Goal: Communication & Community: Answer question/provide support

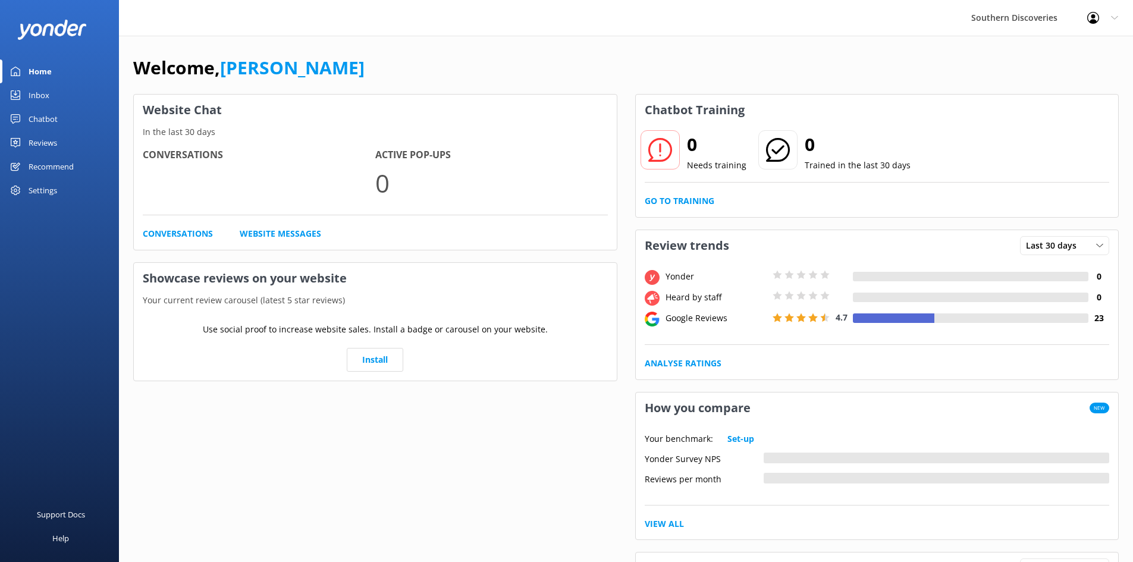
click at [55, 122] on div "Chatbot" at bounding box center [43, 119] width 29 height 24
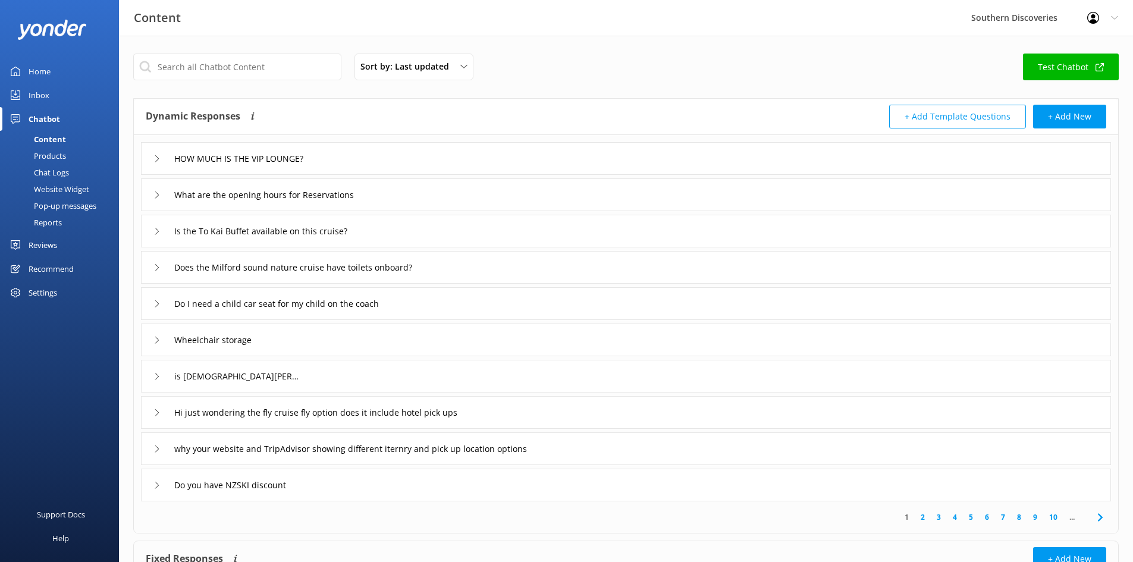
click at [48, 93] on div "Inbox" at bounding box center [39, 95] width 21 height 24
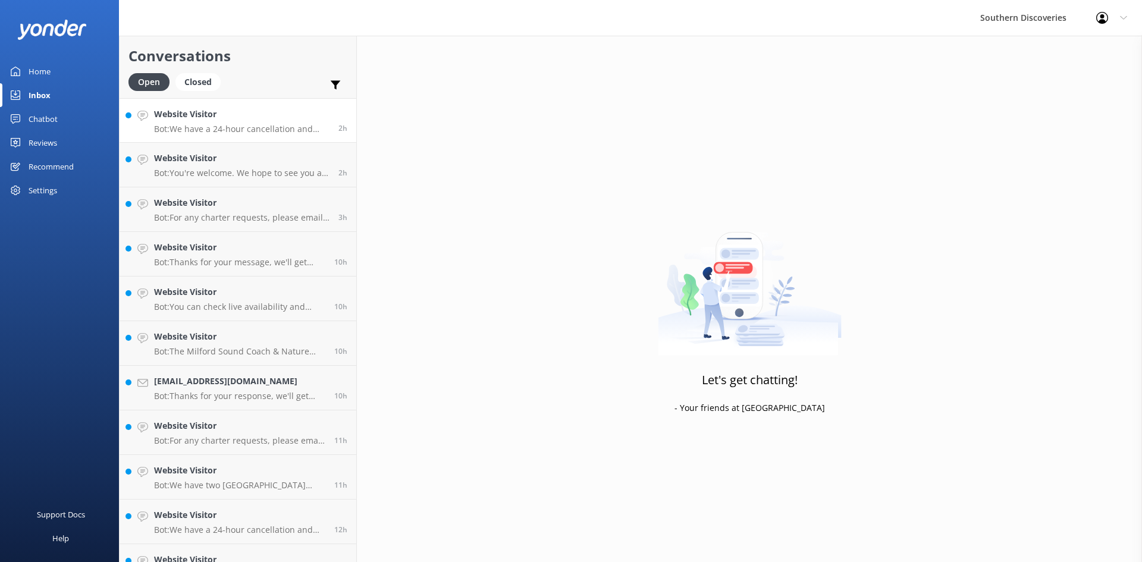
click at [263, 124] on p "Bot: We have a 24-hour cancellation and amendment policy. If you notify us more…" at bounding box center [241, 129] width 175 height 11
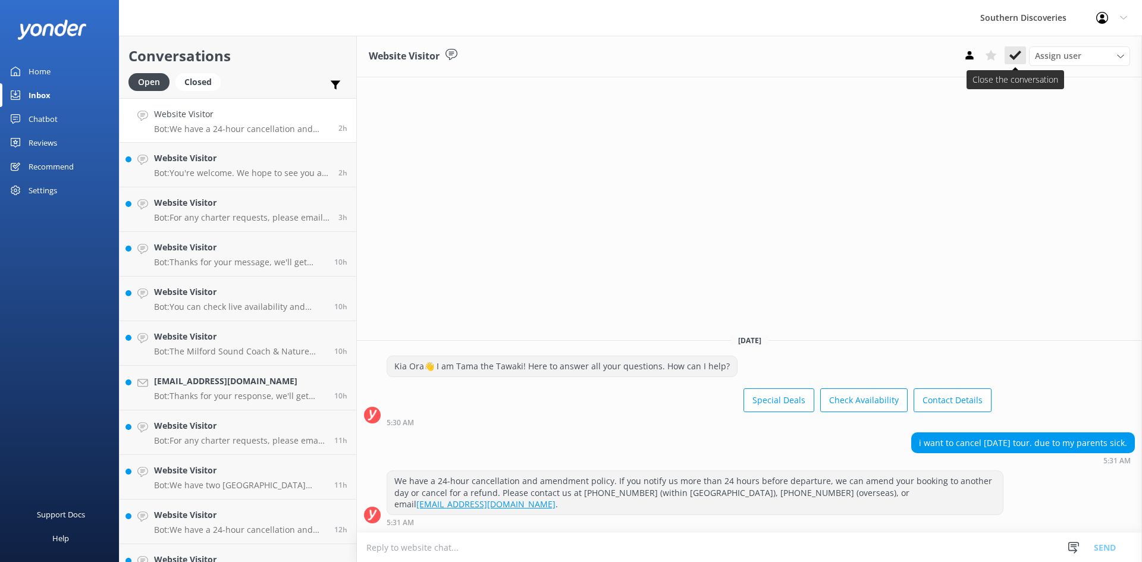
click at [1014, 52] on icon at bounding box center [1015, 55] width 12 height 12
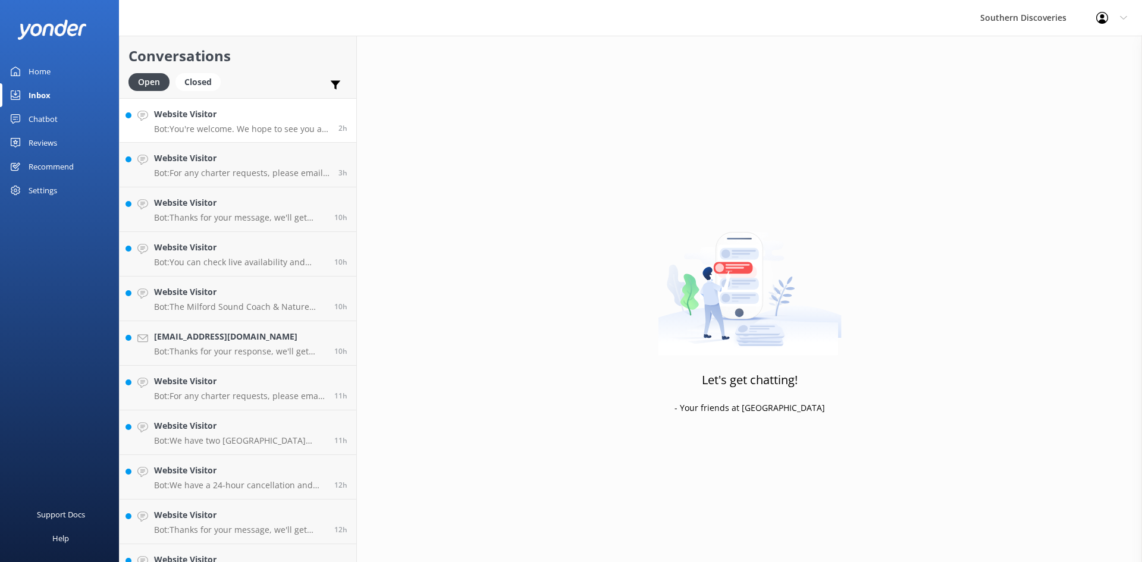
click at [255, 134] on link "Website Visitor Bot: You're welcome. We hope to see you at Southern Discoveries…" at bounding box center [238, 120] width 237 height 45
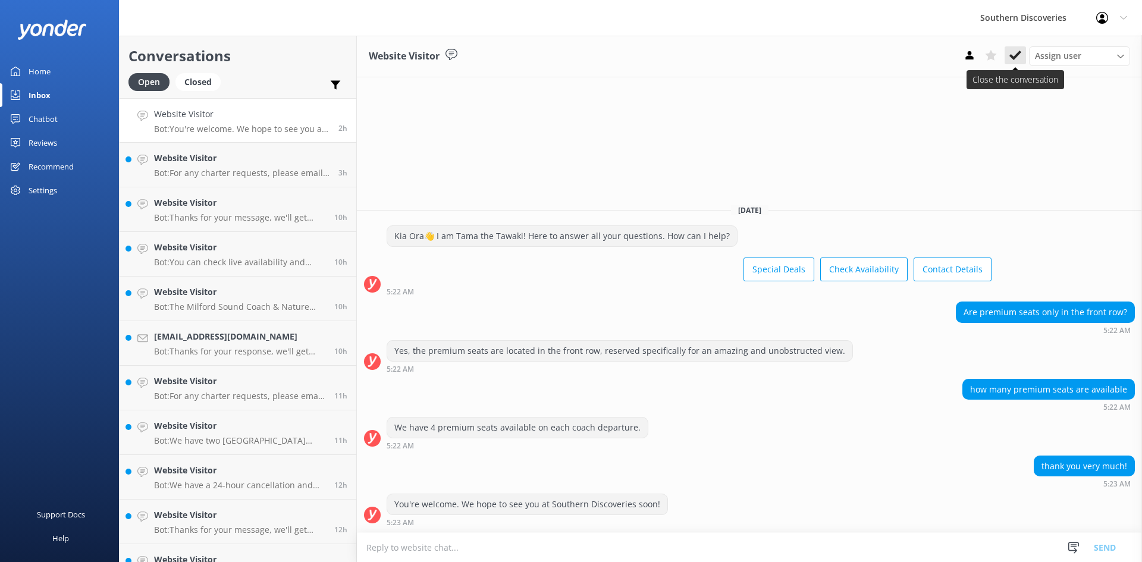
click at [1020, 48] on button at bounding box center [1015, 55] width 21 height 18
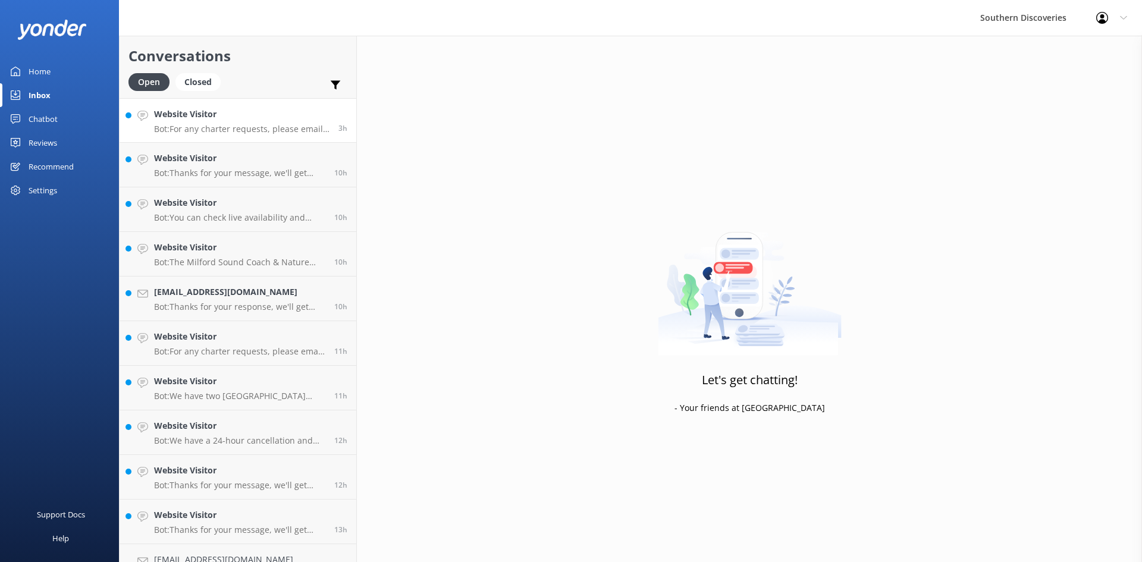
click at [268, 128] on p "Bot: For any charter requests, please email [EMAIL_ADDRESS][DOMAIN_NAME] with t…" at bounding box center [241, 129] width 175 height 11
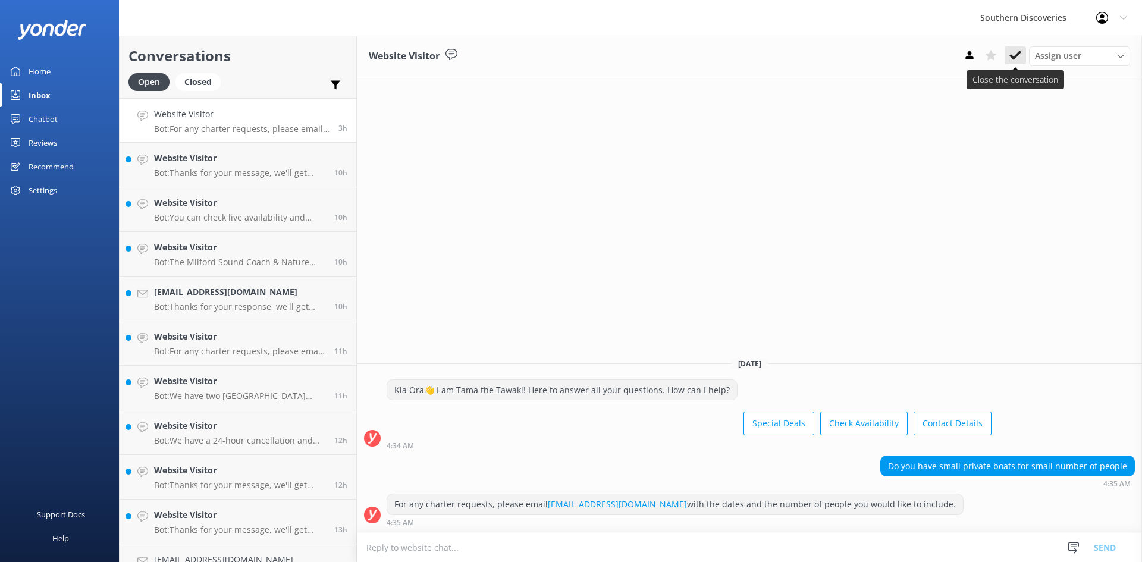
click at [1012, 57] on use at bounding box center [1015, 56] width 12 height 10
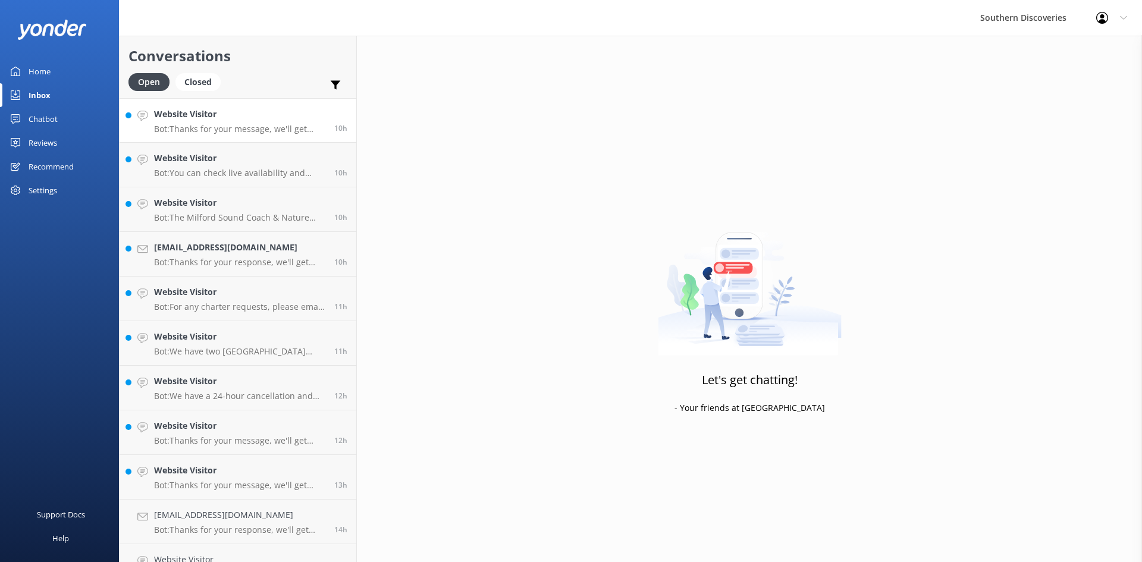
click at [242, 115] on h4 "Website Visitor" at bounding box center [239, 114] width 171 height 13
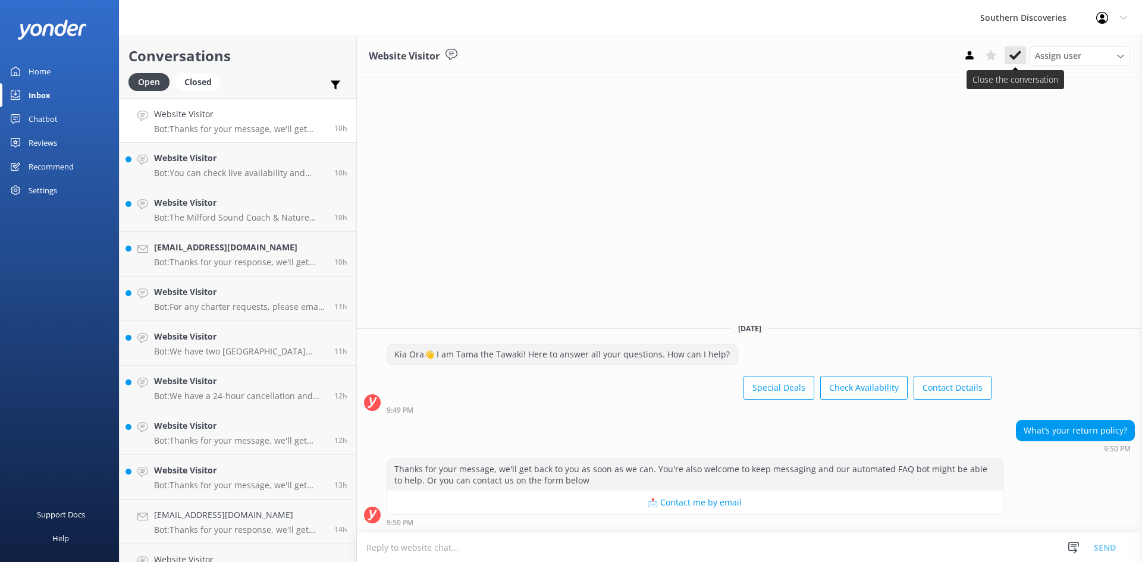
click at [1015, 55] on icon at bounding box center [1015, 55] width 12 height 12
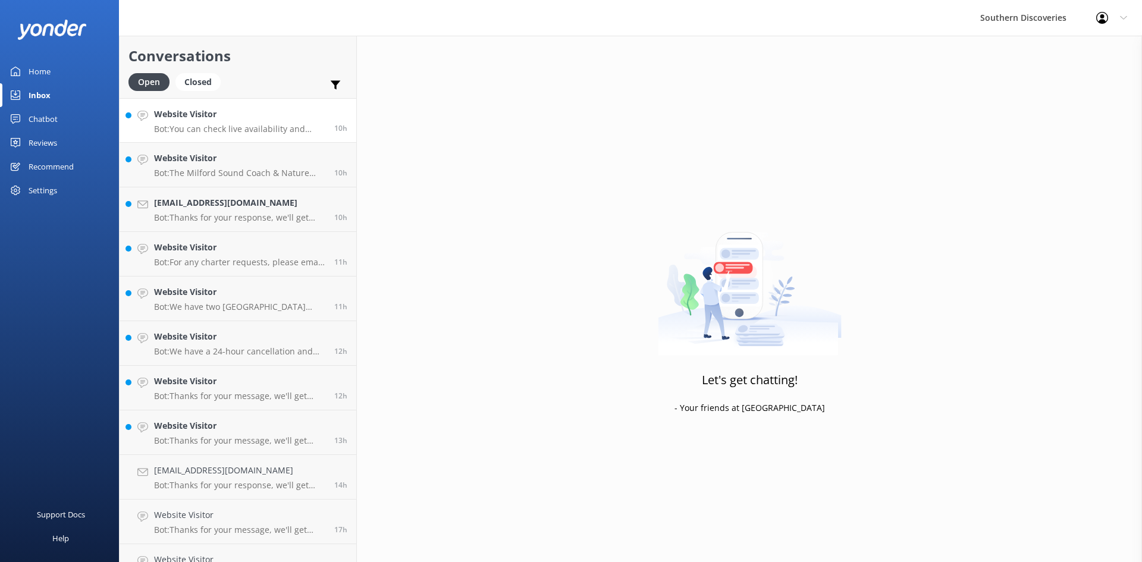
click at [236, 128] on p "Bot: You can check live availability and book your Milford Sound adventure, inc…" at bounding box center [239, 129] width 171 height 11
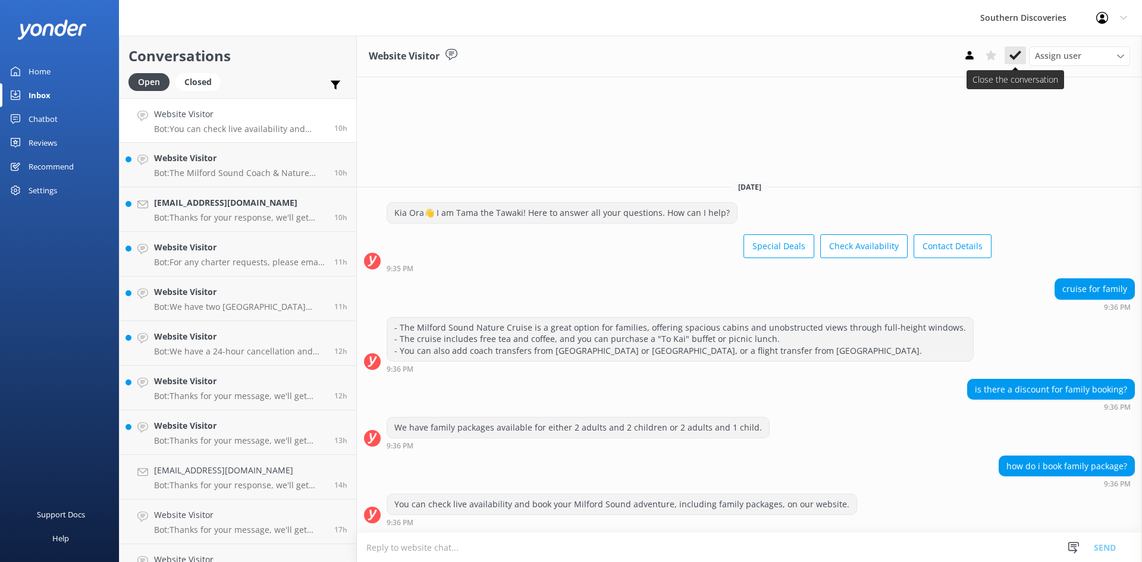
click at [1021, 60] on button at bounding box center [1015, 55] width 21 height 18
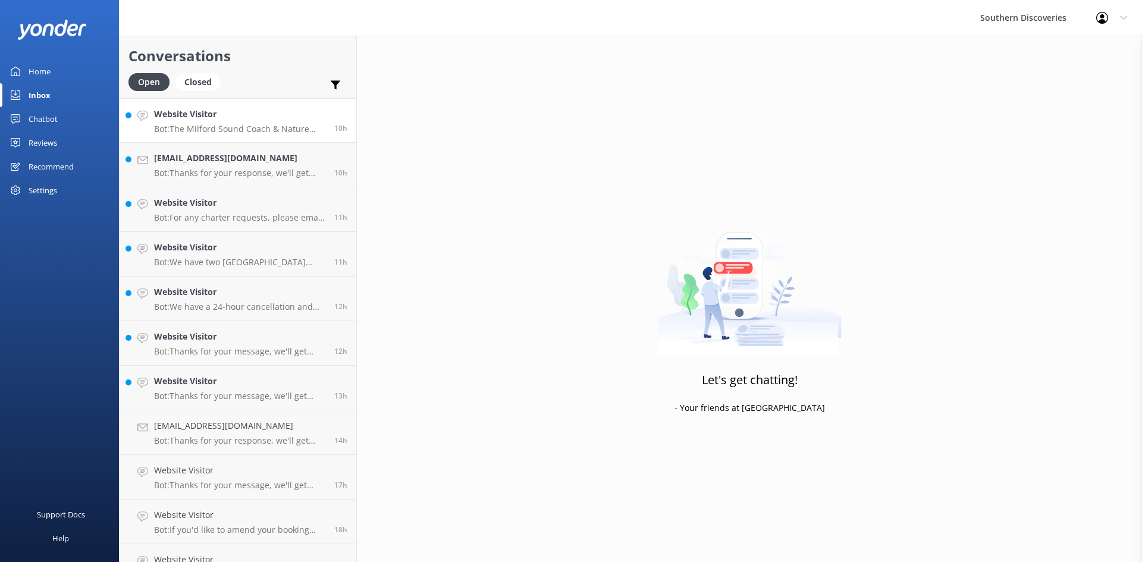
click at [256, 123] on div "Website Visitor Bot: The Milford Sound Coach & Nature Cruise includes transport…" at bounding box center [239, 121] width 171 height 26
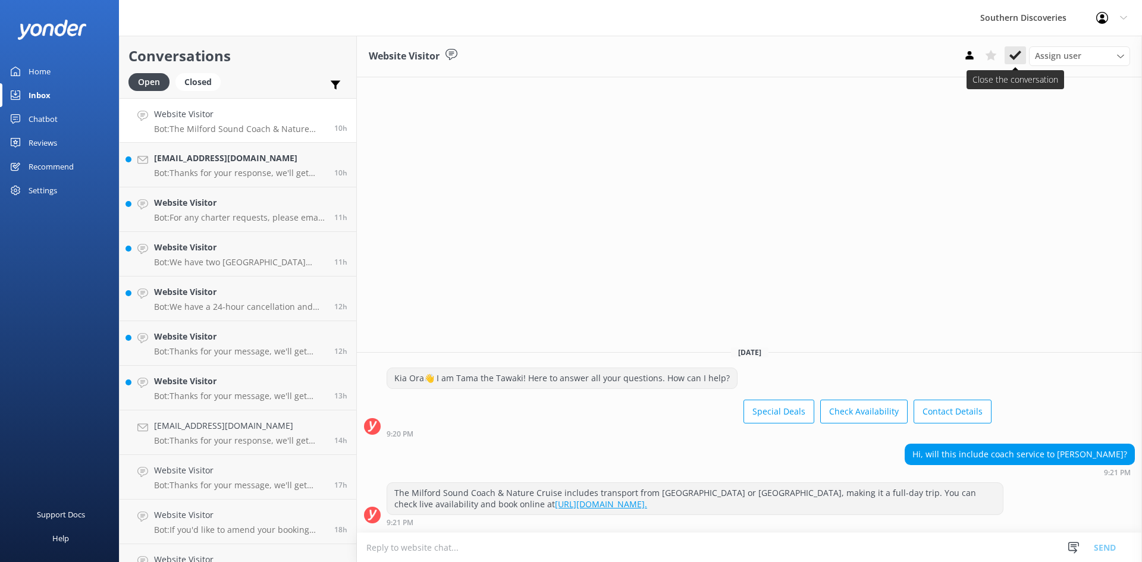
click at [1015, 55] on icon at bounding box center [1015, 55] width 12 height 12
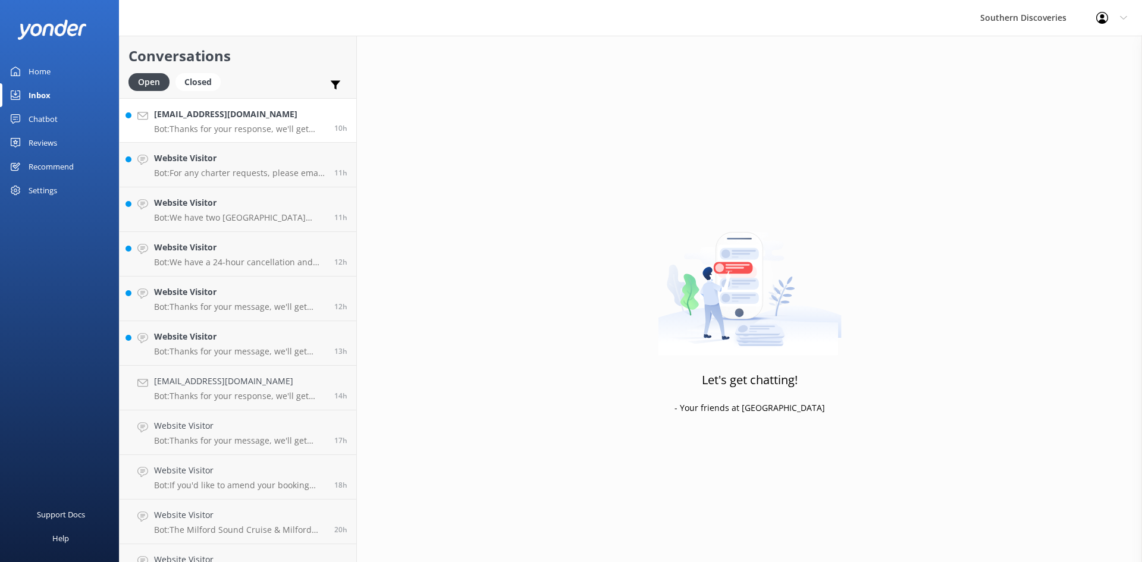
click at [233, 125] on p "Bot: Thanks for your response, we'll get back to you as soon as we can during o…" at bounding box center [239, 129] width 171 height 11
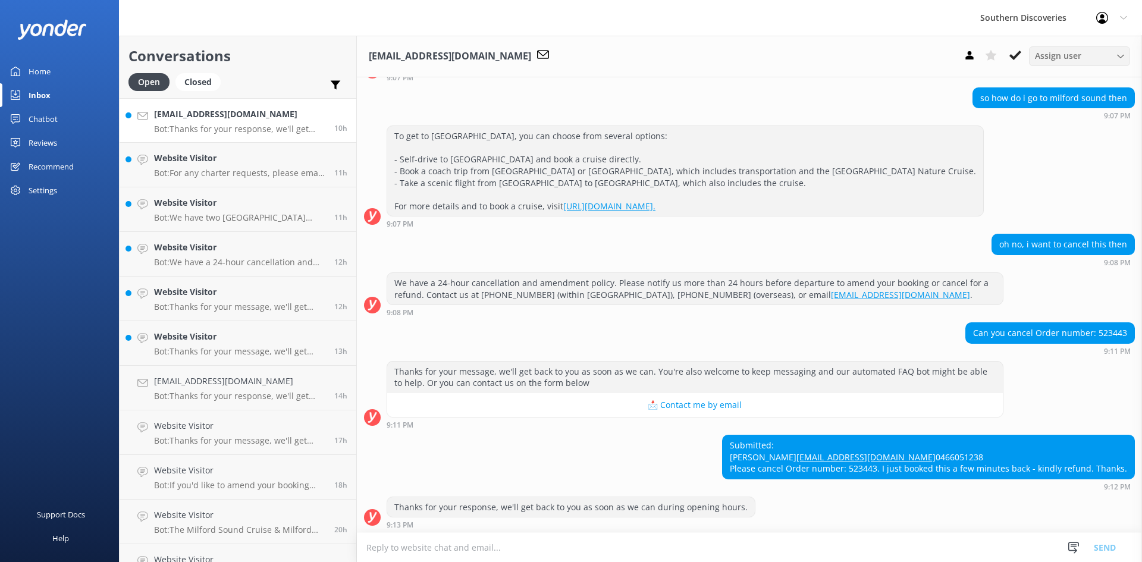
scroll to position [424, 0]
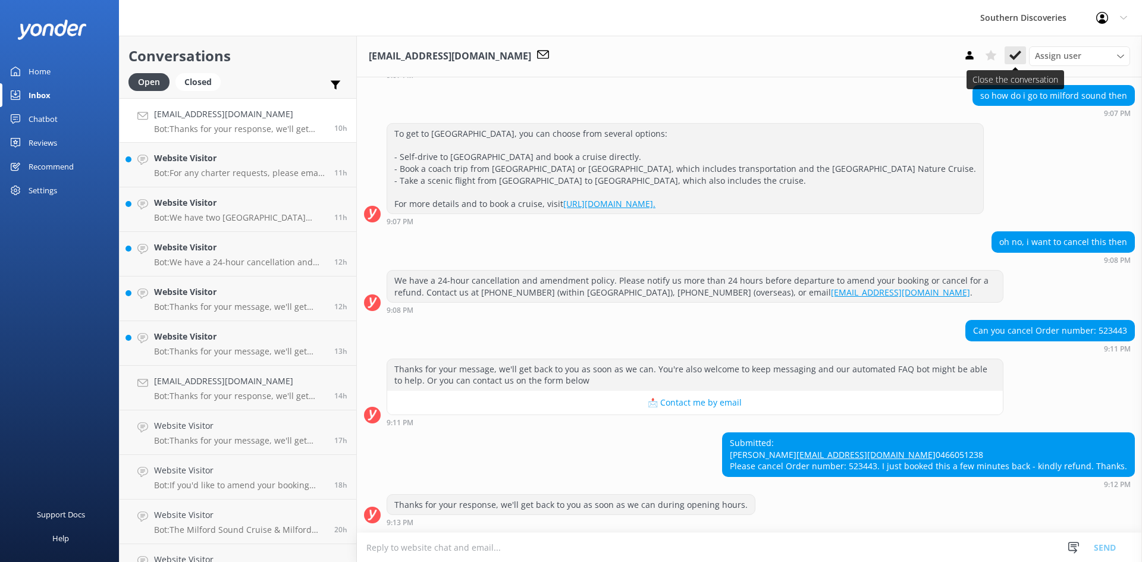
click at [1010, 58] on icon at bounding box center [1015, 55] width 12 height 12
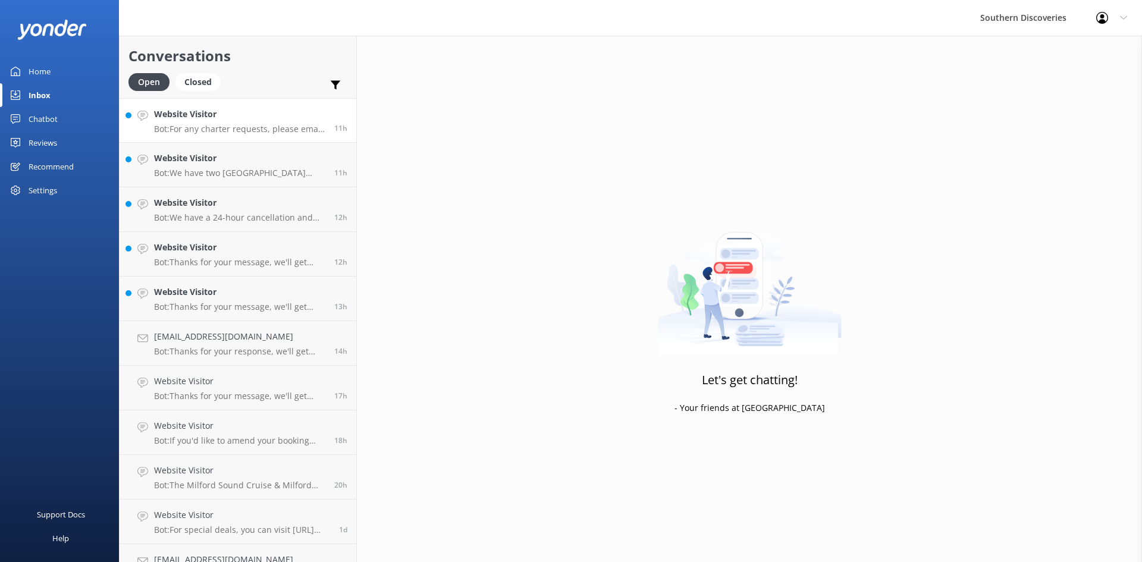
click at [214, 122] on div "Website Visitor Bot: For any charter requests, please email [EMAIL_ADDRESS][DOM…" at bounding box center [239, 121] width 171 height 26
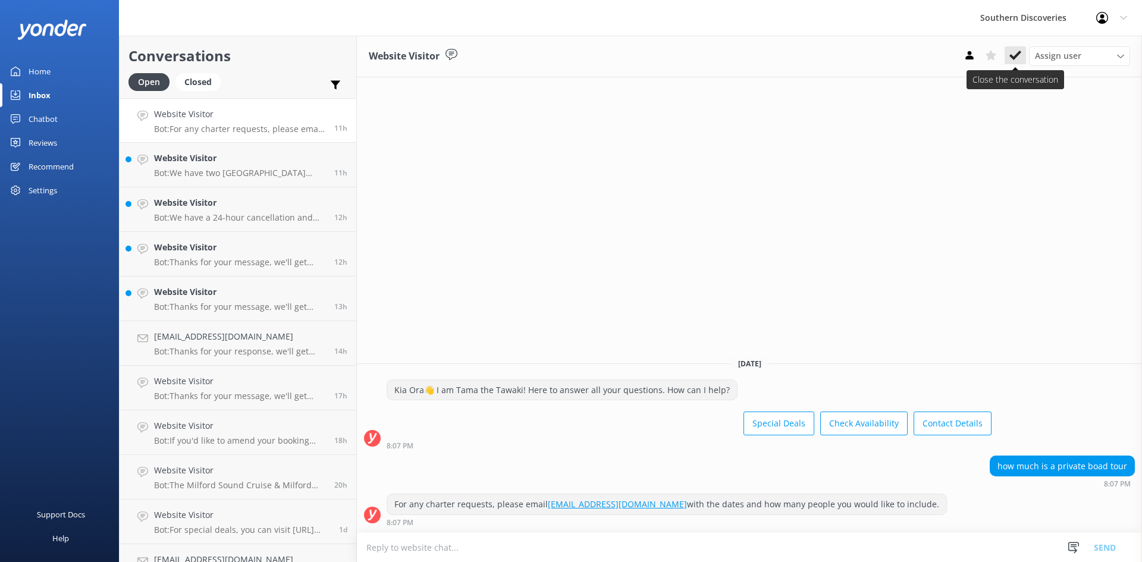
click at [1016, 55] on use at bounding box center [1015, 56] width 12 height 10
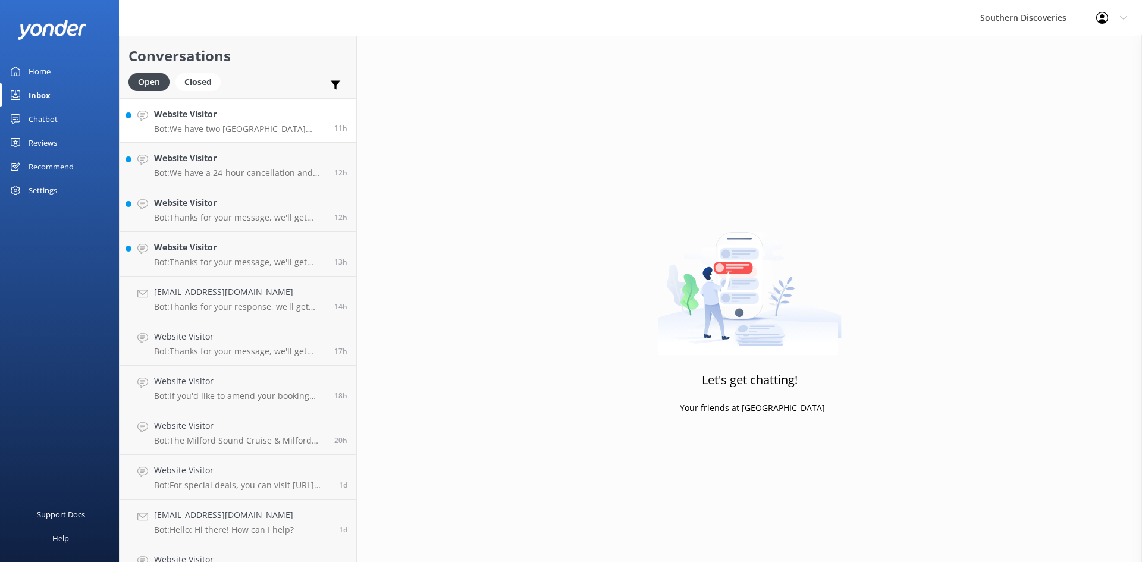
click at [236, 116] on h4 "Website Visitor" at bounding box center [239, 114] width 171 height 13
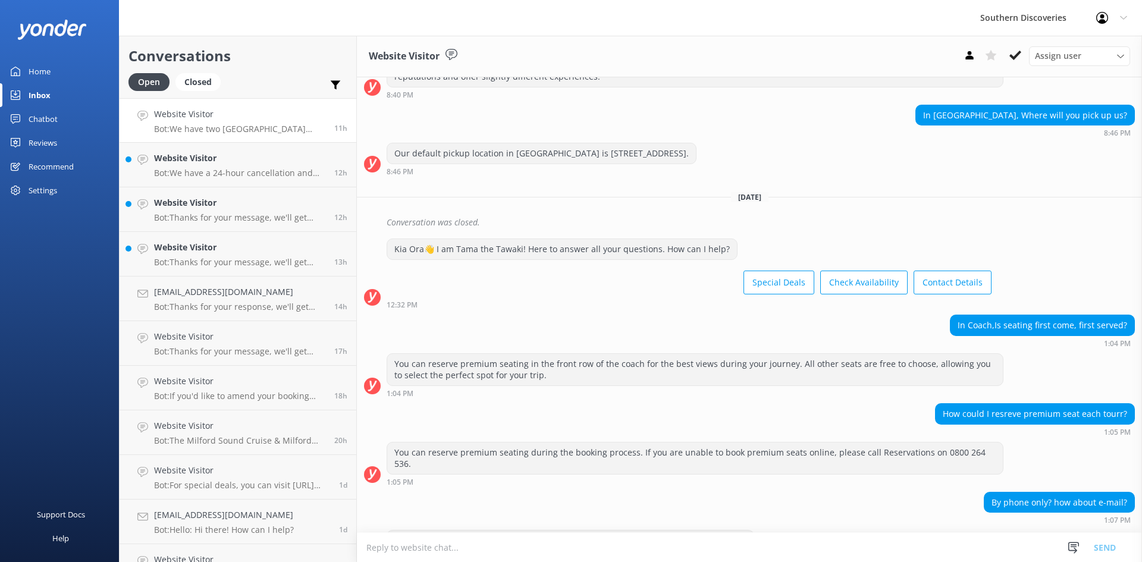
scroll to position [617, 0]
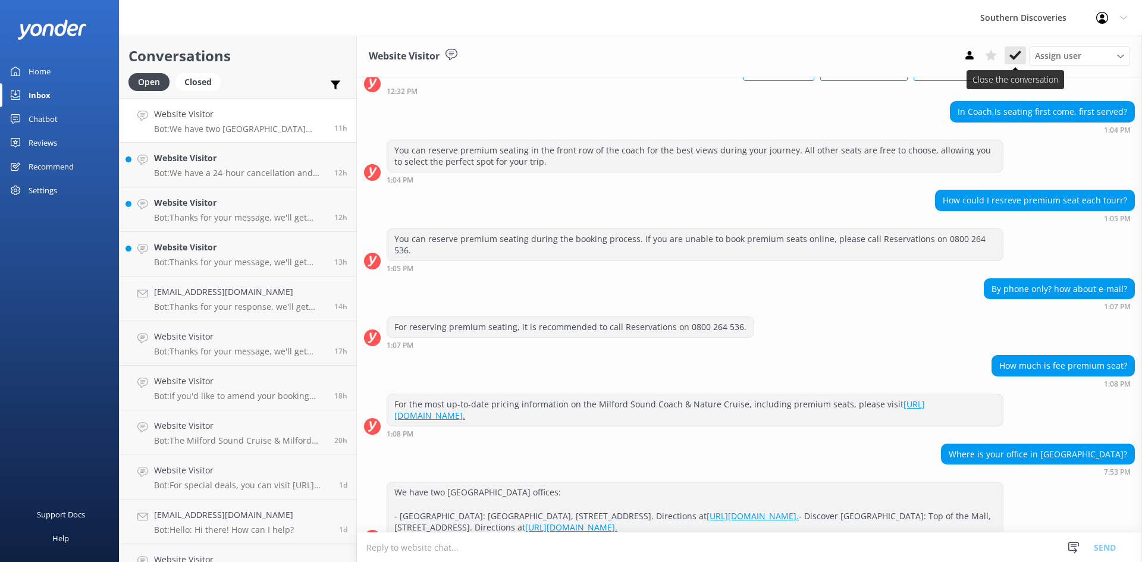
click at [1014, 55] on icon at bounding box center [1015, 55] width 12 height 12
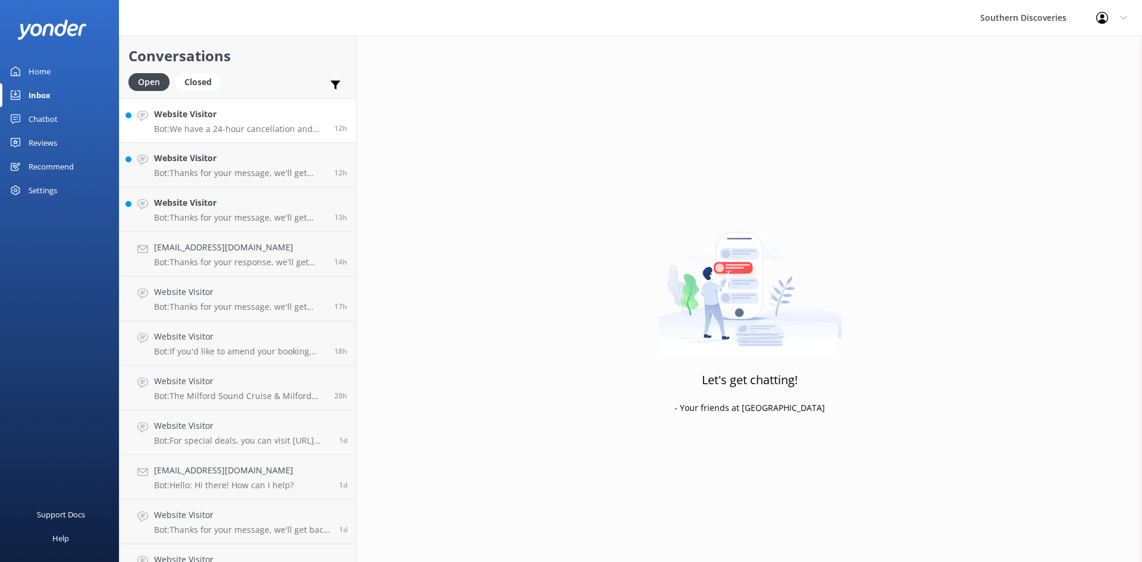
click at [228, 123] on div "Website Visitor Bot: We have a 24-hour cancellation and amendment policy. If yo…" at bounding box center [239, 121] width 171 height 26
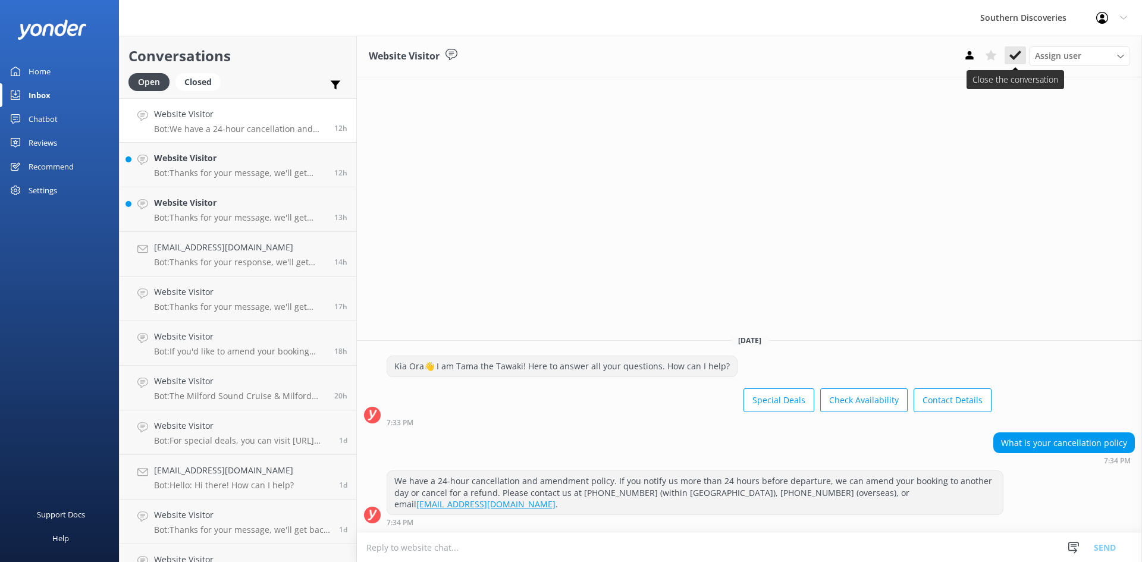
click at [1013, 59] on icon at bounding box center [1015, 55] width 12 height 12
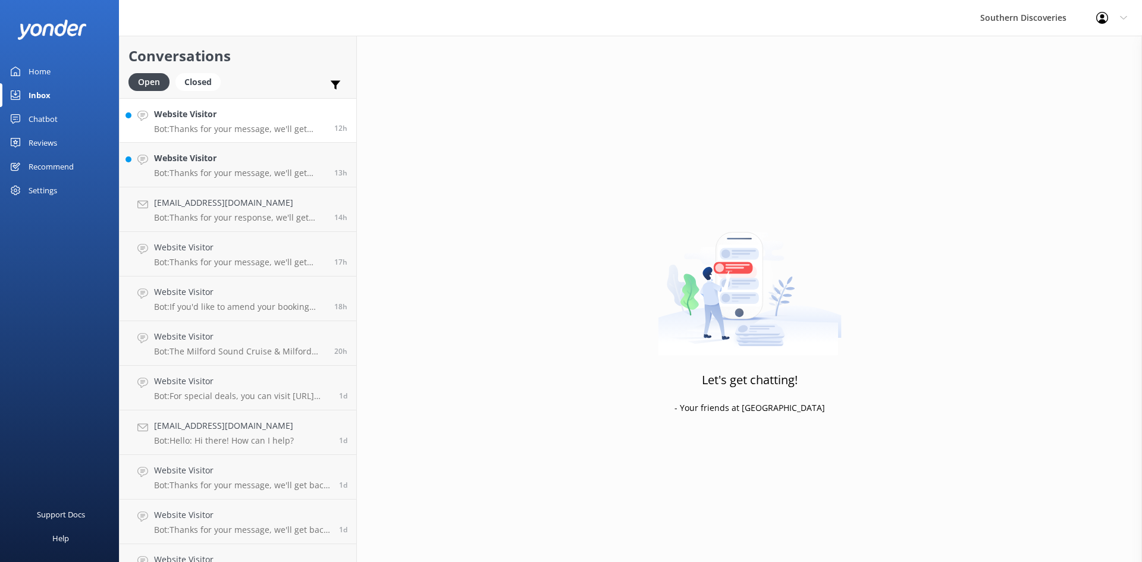
click at [202, 118] on h4 "Website Visitor" at bounding box center [239, 114] width 171 height 13
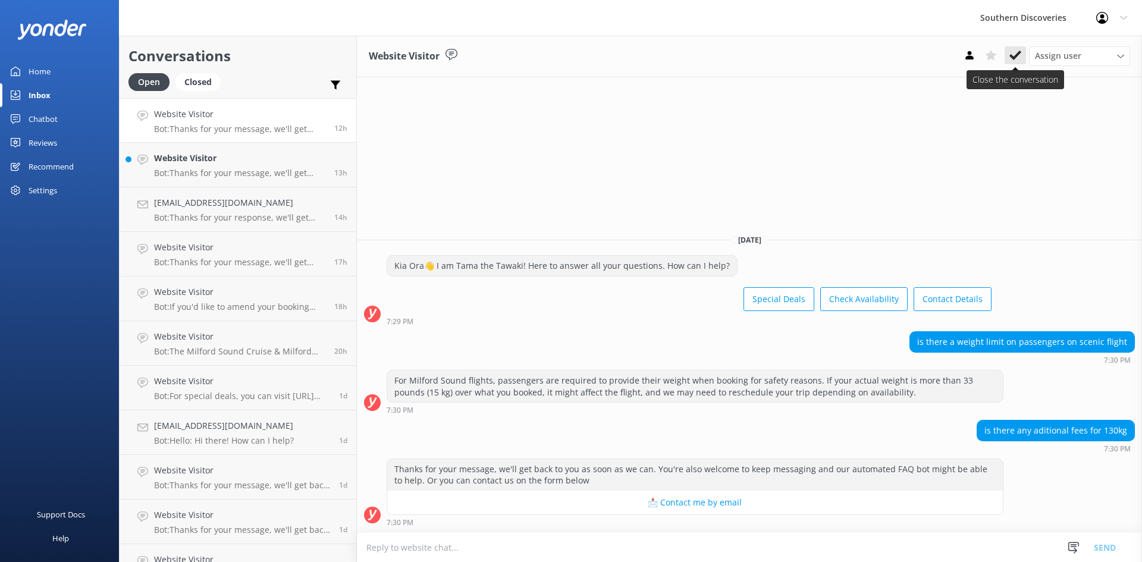
click at [1020, 57] on icon at bounding box center [1015, 55] width 12 height 12
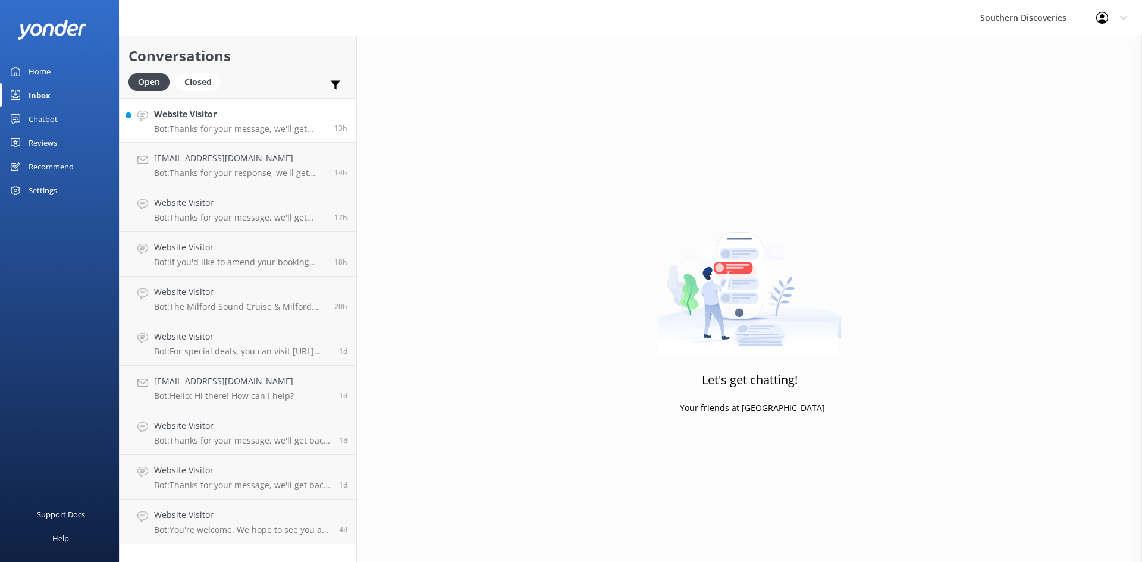
click at [233, 107] on link "Website Visitor Bot: Thanks for your message, we'll get back to you as soon as …" at bounding box center [238, 120] width 237 height 45
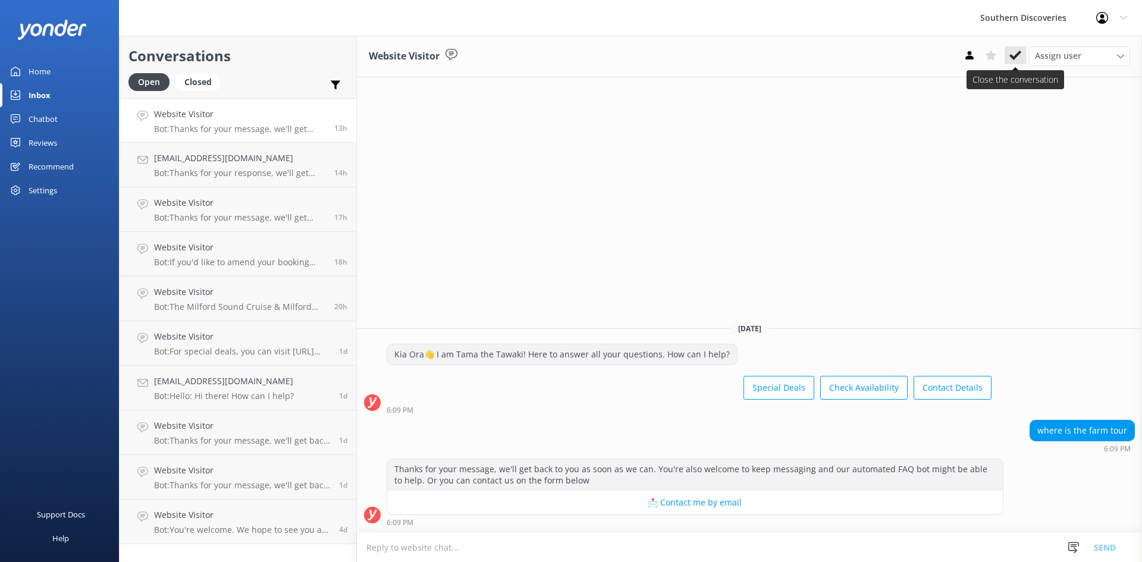
click at [1021, 58] on icon at bounding box center [1015, 55] width 12 height 12
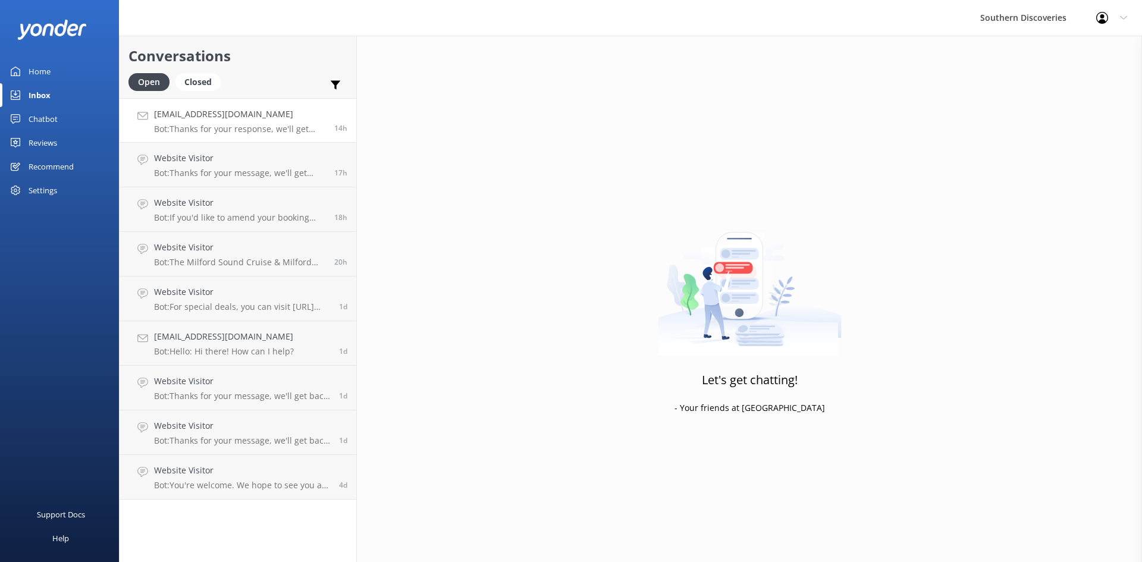
click at [235, 130] on p "Bot: Thanks for your response, we'll get back to you as soon as we can during o…" at bounding box center [239, 129] width 171 height 11
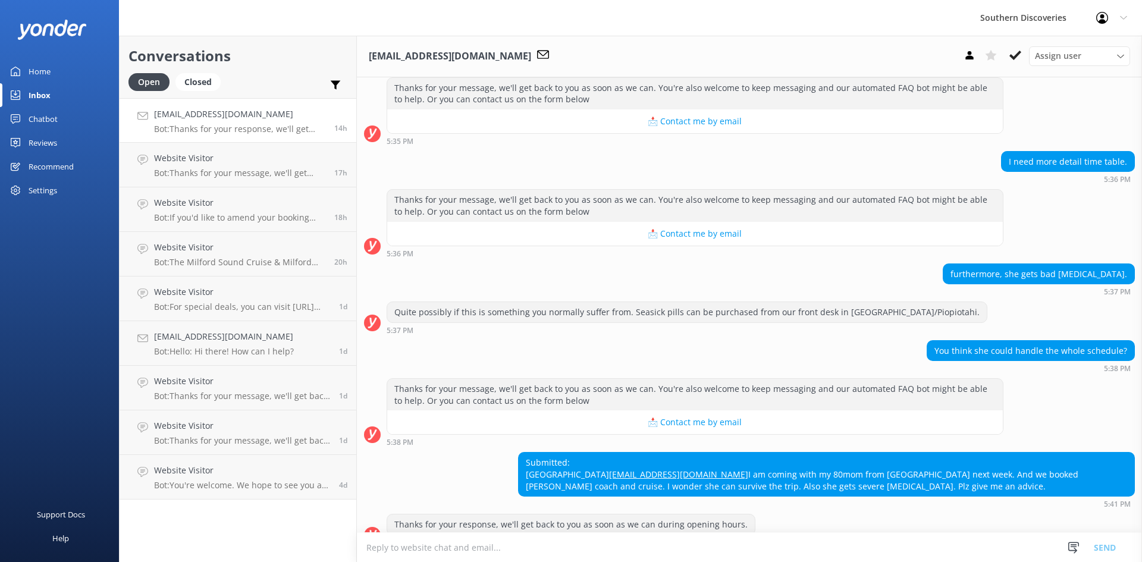
scroll to position [313, 0]
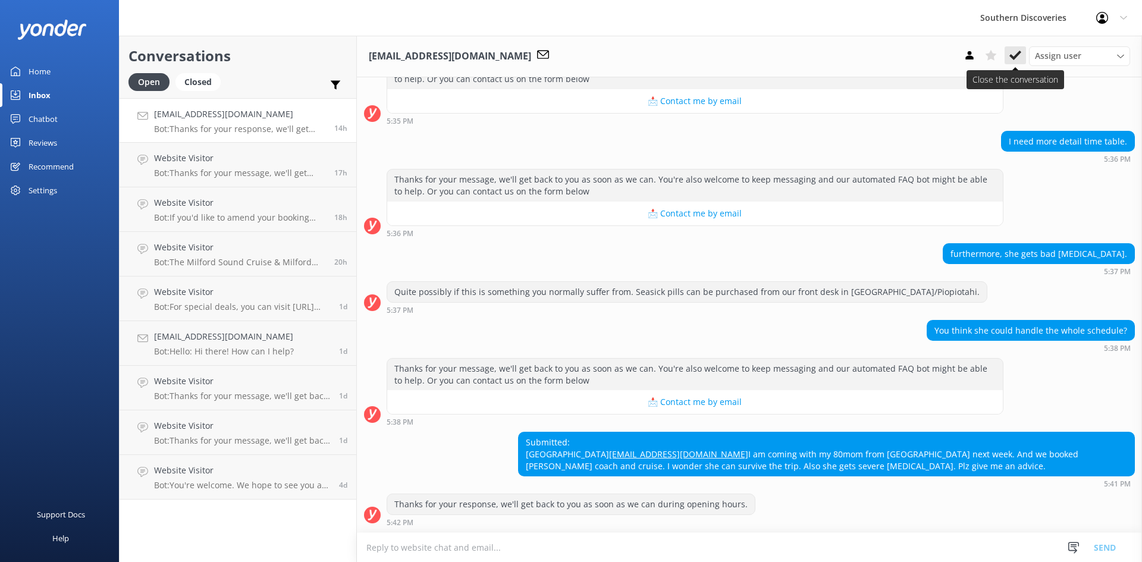
click at [1015, 55] on icon at bounding box center [1015, 55] width 12 height 12
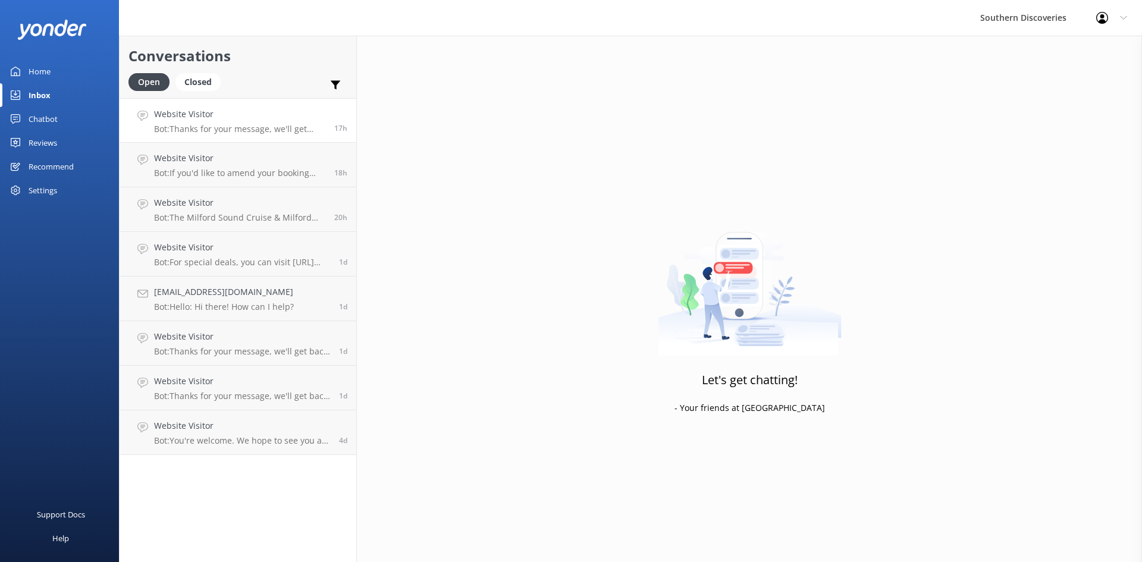
click at [215, 133] on p "Bot: Thanks for your message, we'll get back to you as soon as we can. You're a…" at bounding box center [239, 129] width 171 height 11
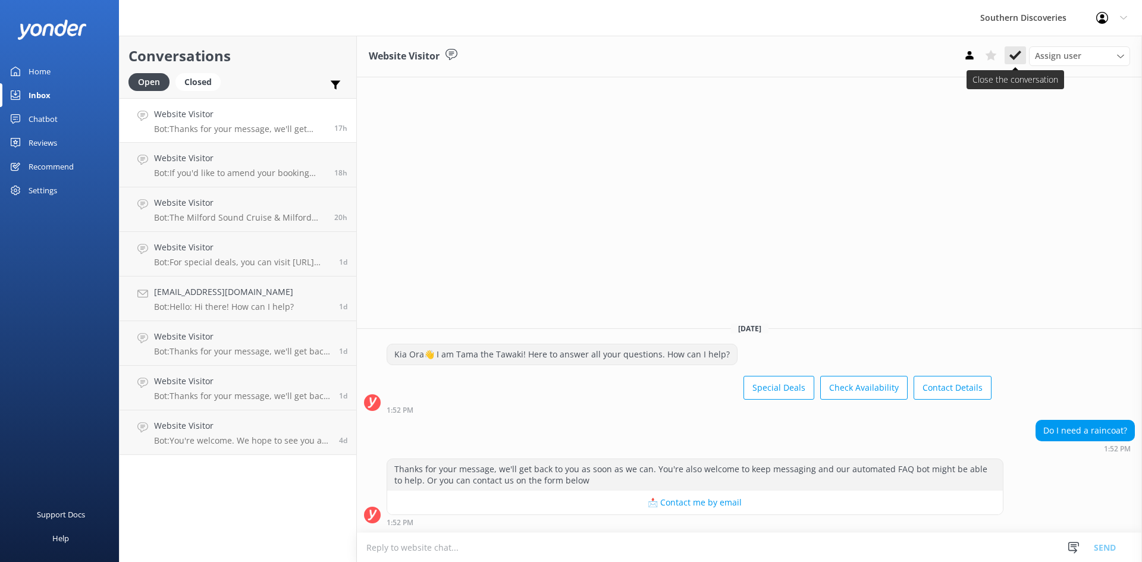
click at [1018, 57] on icon at bounding box center [1015, 55] width 12 height 12
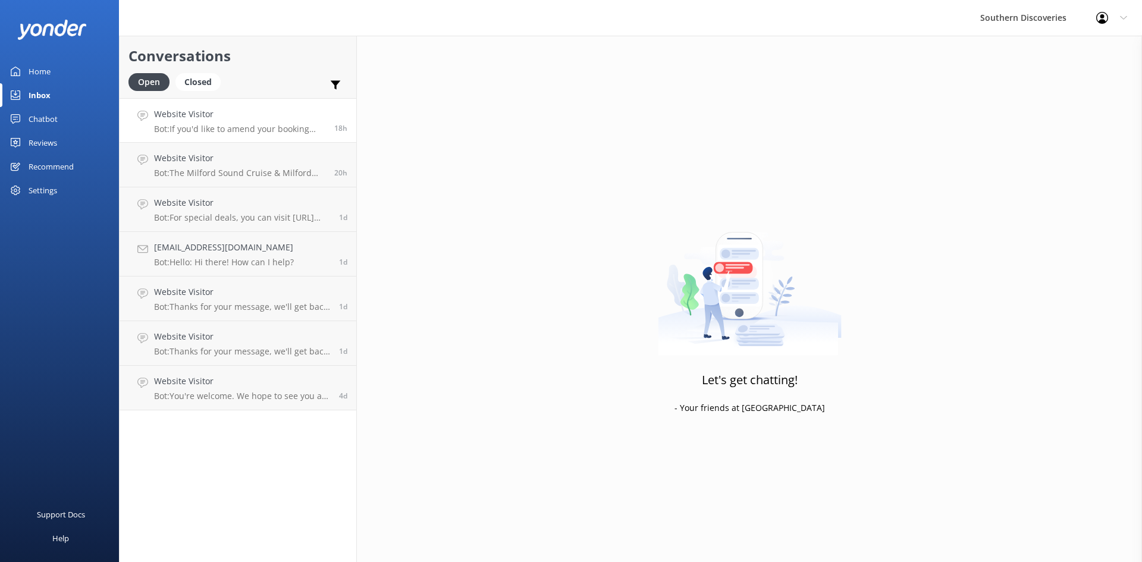
click at [177, 121] on div "Website Visitor Bot: If you'd like to amend your booking itinerary, please cont…" at bounding box center [239, 121] width 171 height 26
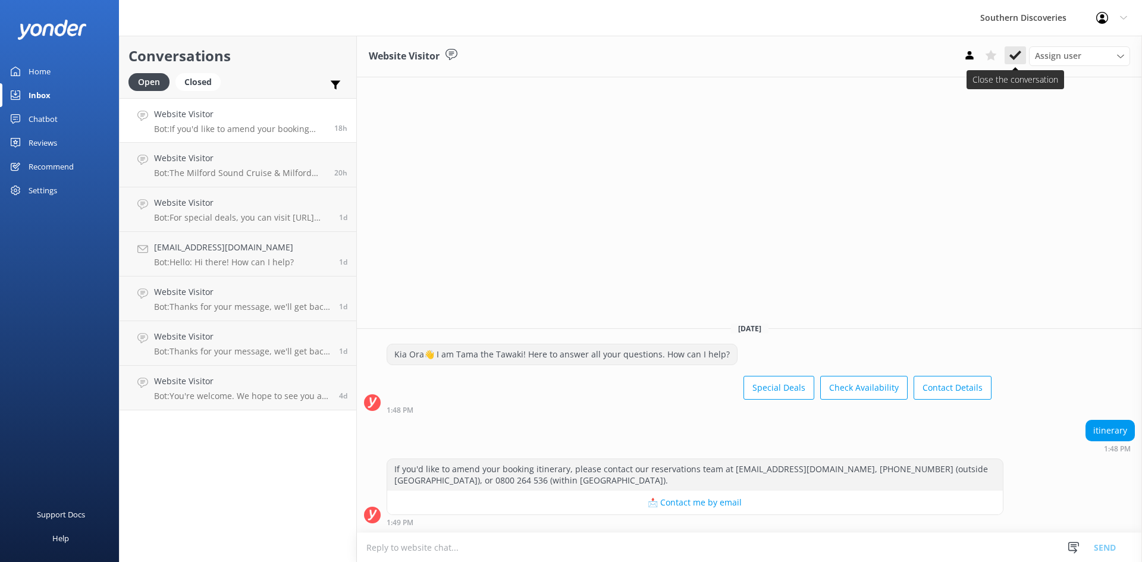
click at [1009, 60] on button at bounding box center [1015, 55] width 21 height 18
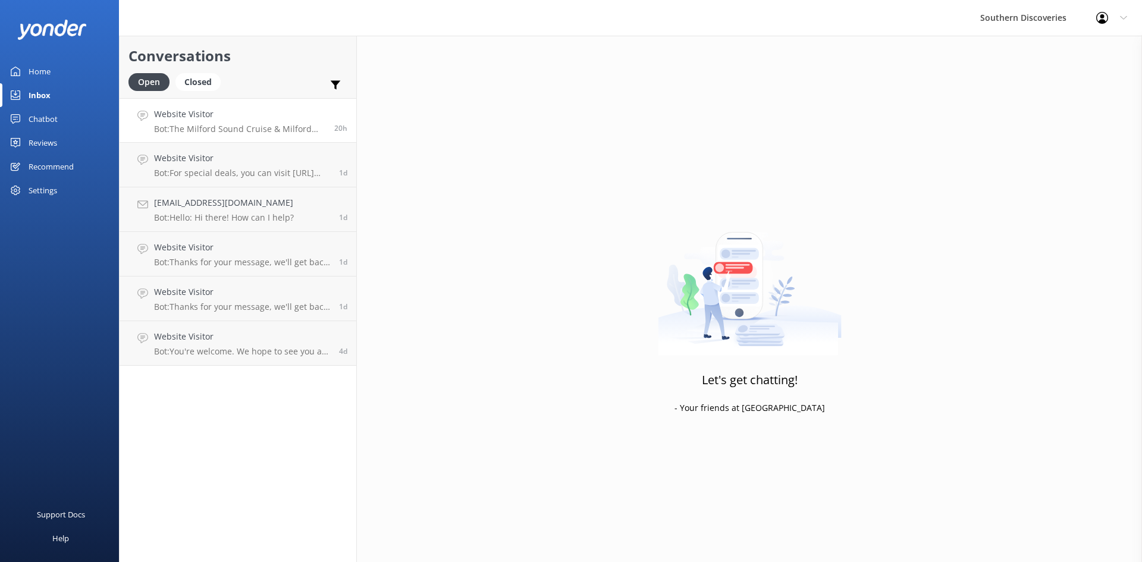
click at [193, 131] on p "Bot: The Milford Sound Cruise & Milford Track Day Walk package offers two optio…" at bounding box center [239, 129] width 171 height 11
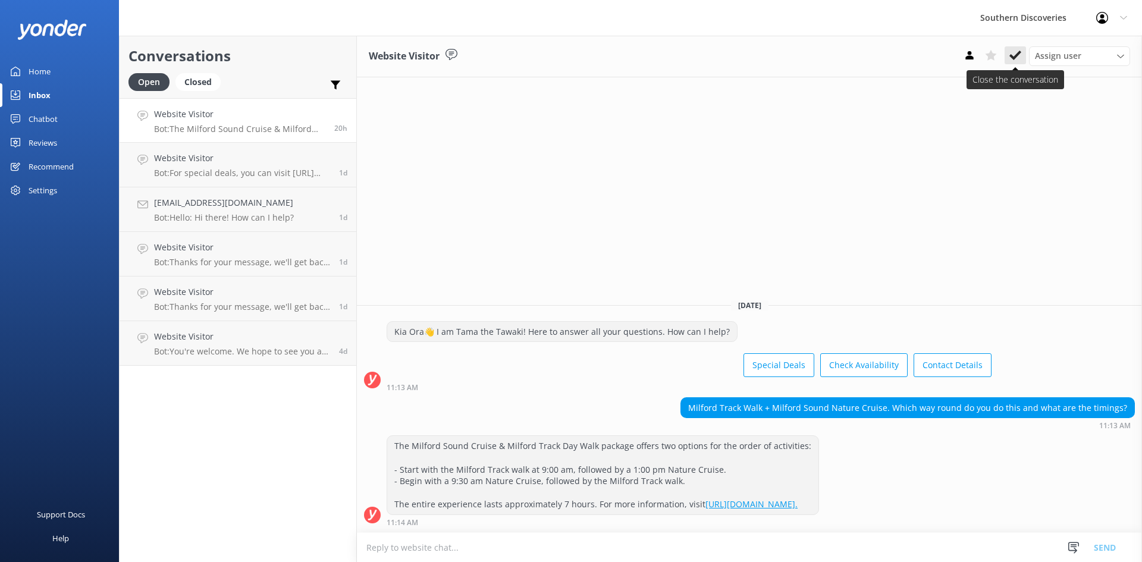
click at [1018, 55] on use at bounding box center [1015, 56] width 12 height 10
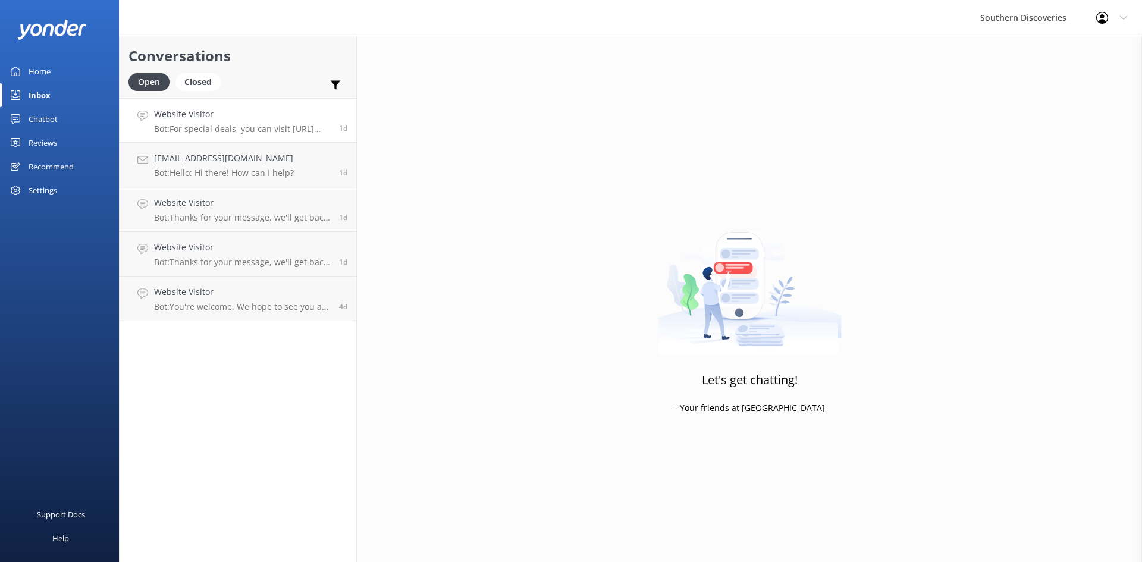
click at [223, 133] on p "Bot: For special deals, you can visit [URL][DOMAIN_NAME]. You can also book the…" at bounding box center [242, 129] width 176 height 11
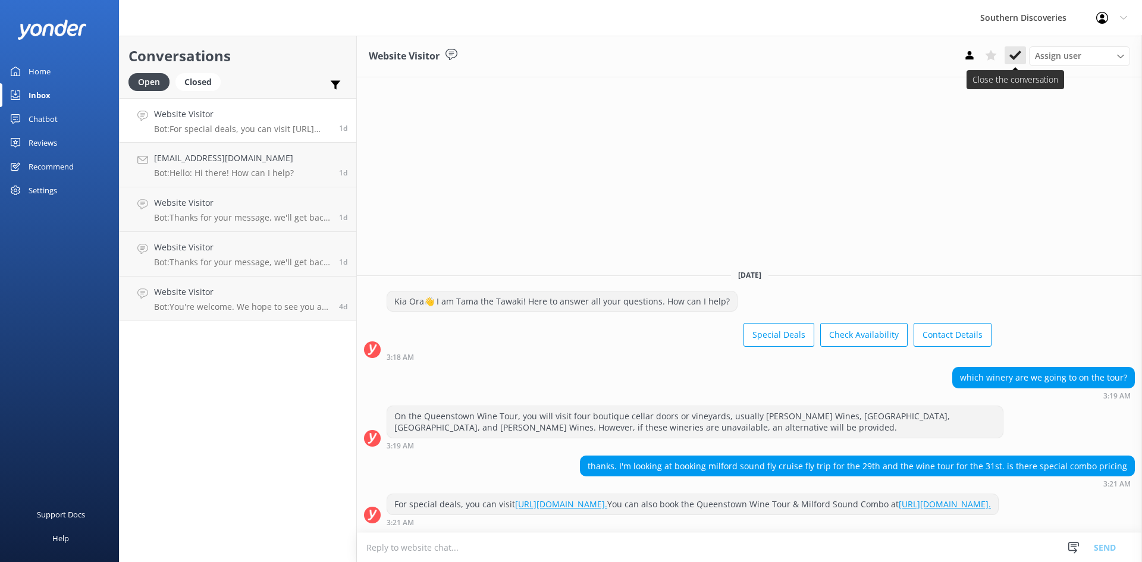
click at [1012, 55] on icon at bounding box center [1015, 55] width 12 height 12
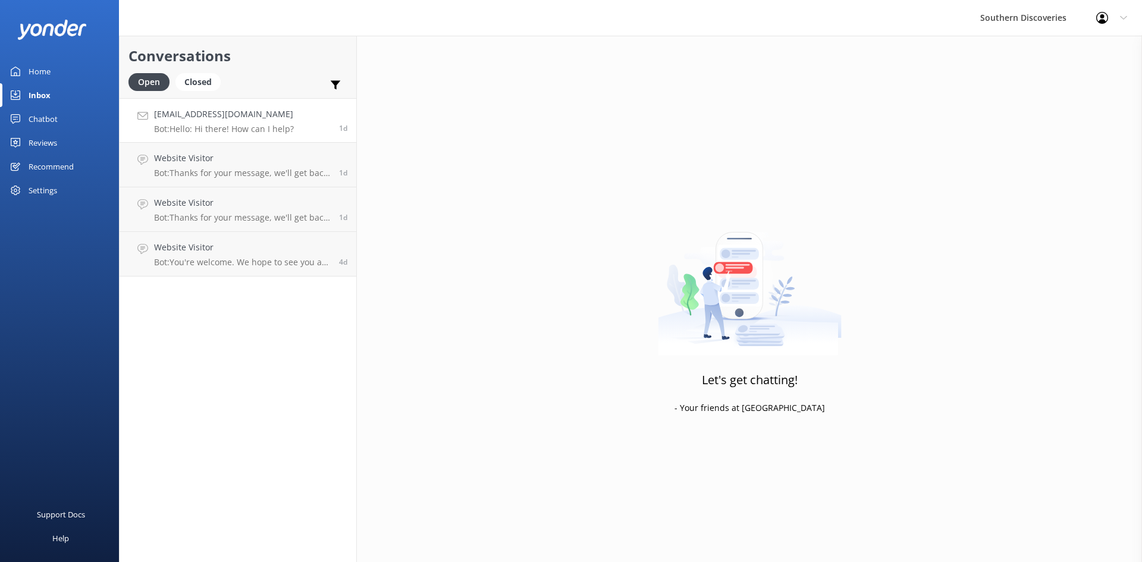
click at [224, 135] on link "[EMAIL_ADDRESS][DOMAIN_NAME] Bot: Hello: Hi there! How can I help? 1d" at bounding box center [238, 120] width 237 height 45
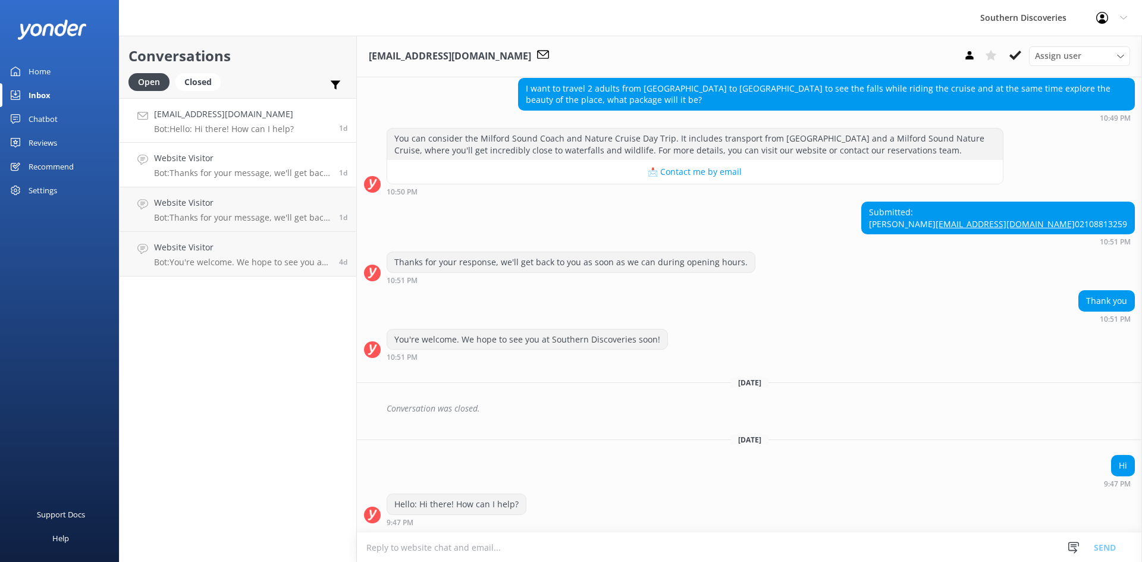
scroll to position [207, 0]
click at [1018, 52] on icon at bounding box center [1015, 55] width 12 height 12
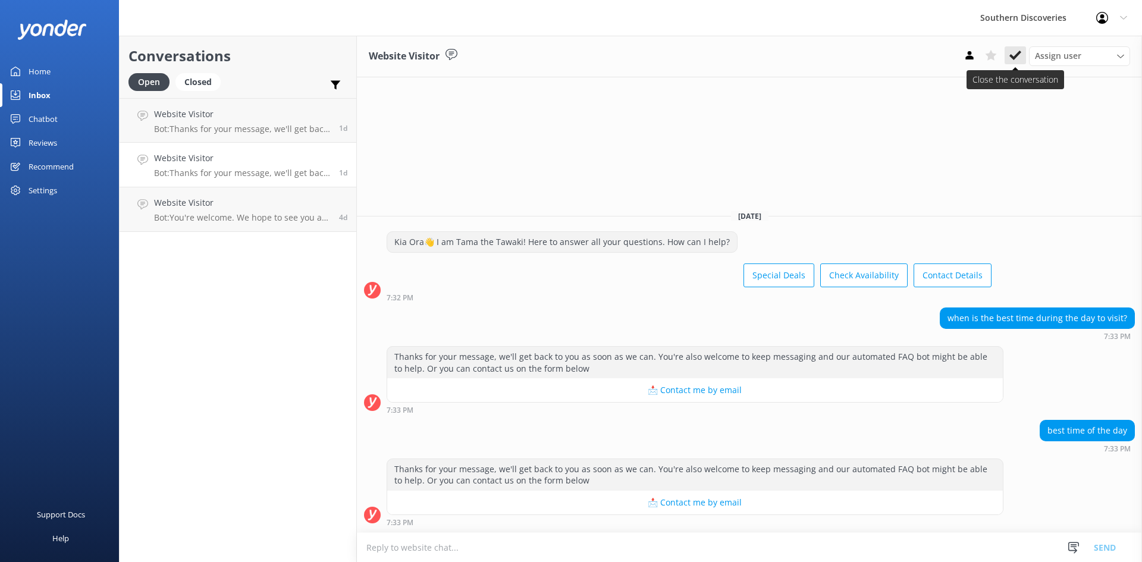
click at [1011, 62] on button at bounding box center [1015, 55] width 21 height 18
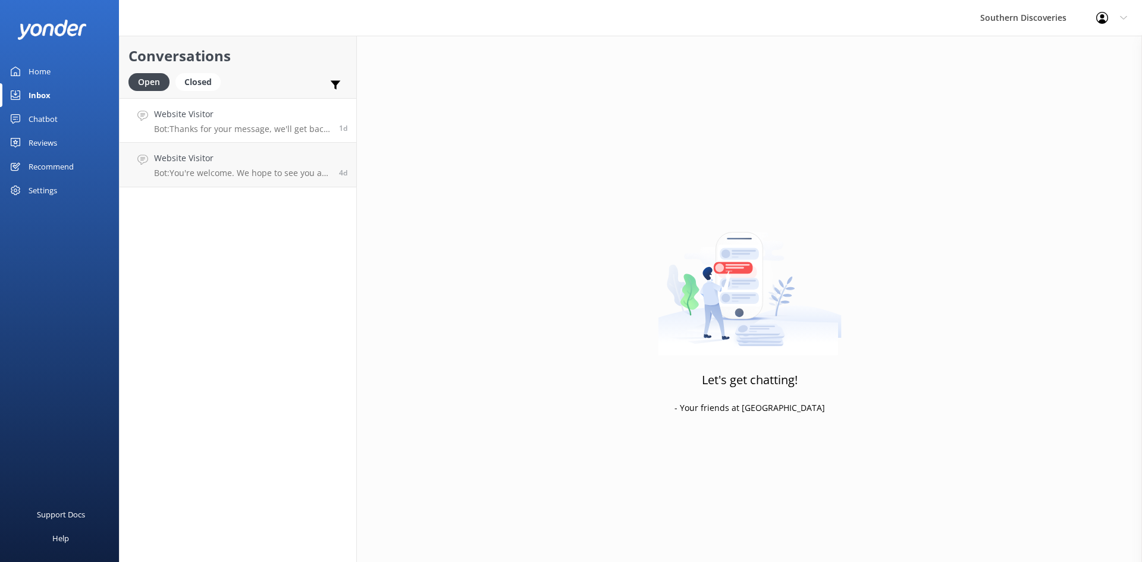
click at [257, 131] on p "Bot: Thanks for your message, we'll get back to you as soon as we can. You're a…" at bounding box center [242, 129] width 176 height 11
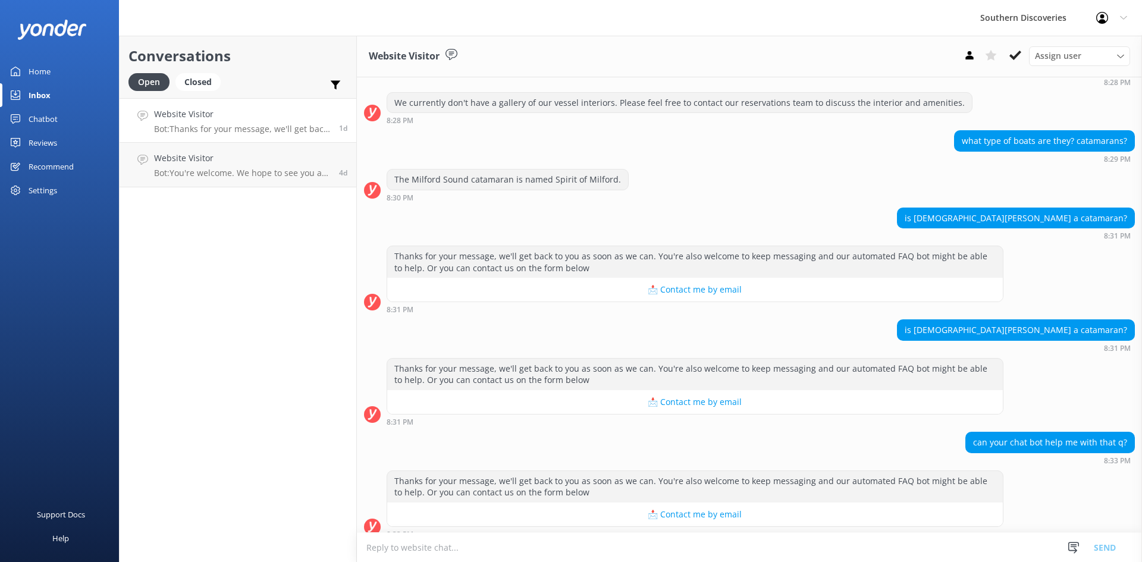
scroll to position [320, 0]
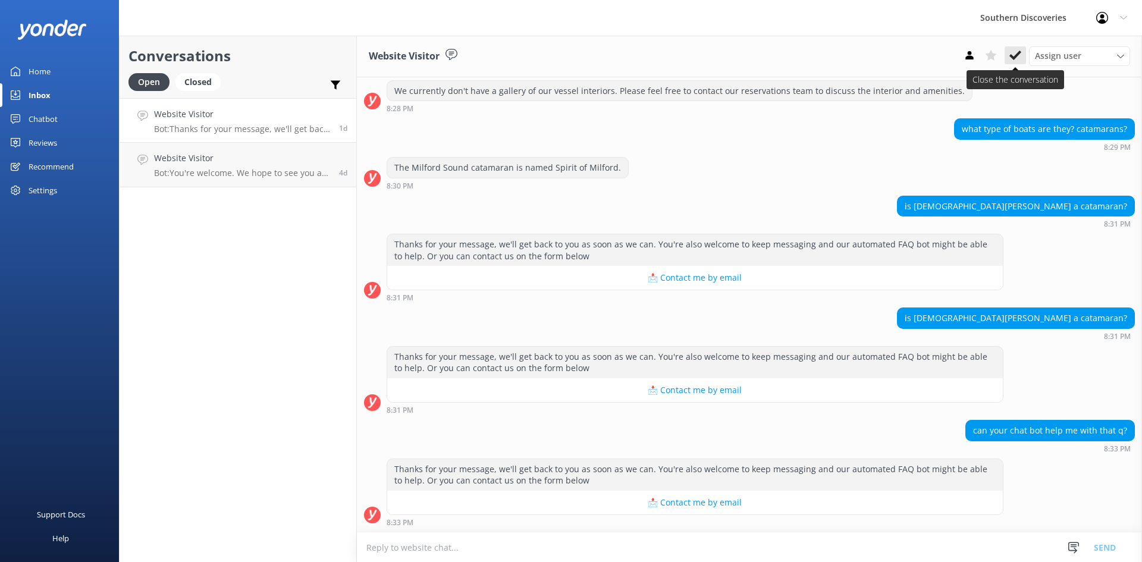
click at [1017, 55] on use at bounding box center [1015, 56] width 12 height 10
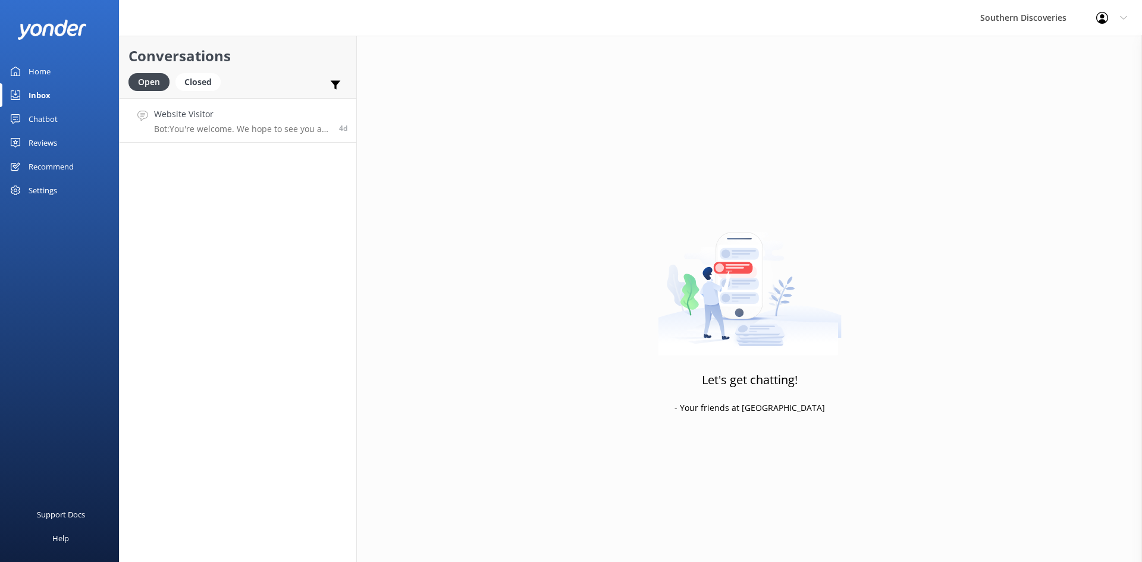
click at [274, 124] on p "Bot: You're welcome. We hope to see you at Southern Discoveries soon!" at bounding box center [242, 129] width 176 height 11
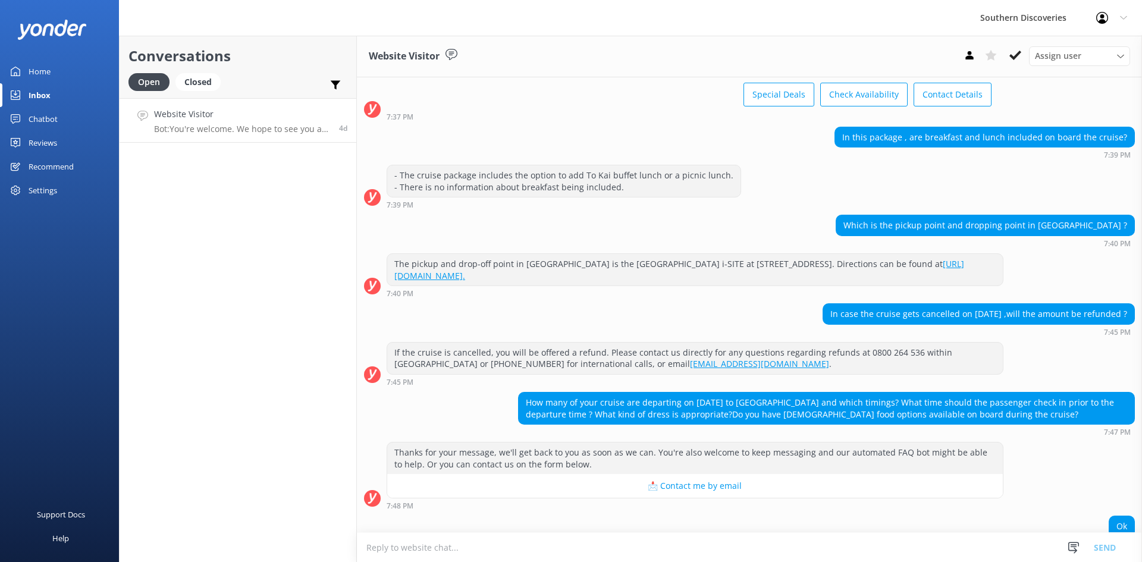
scroll to position [118, 0]
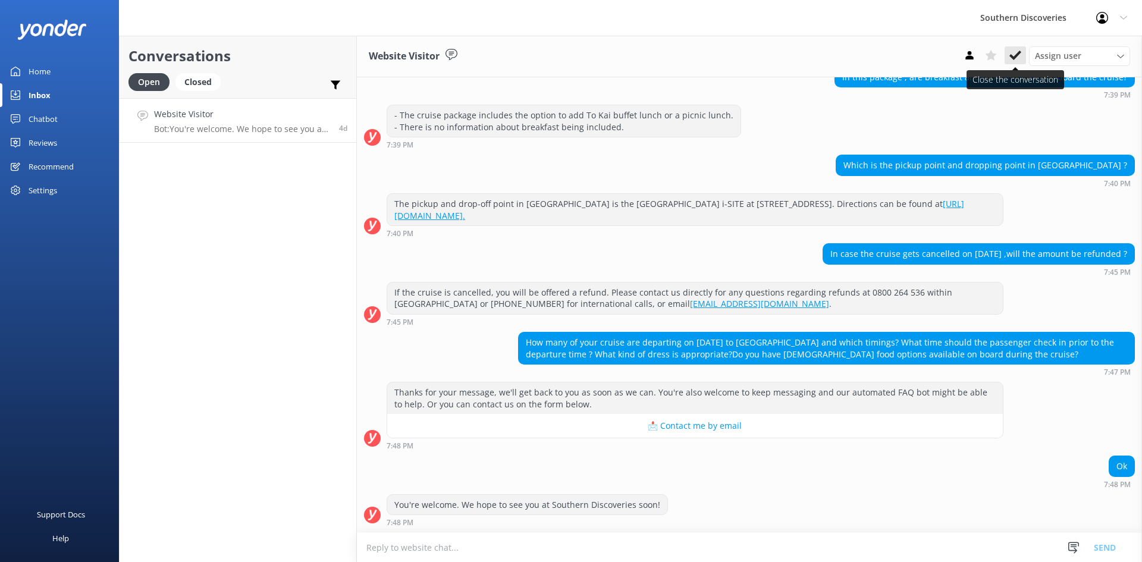
click at [1017, 51] on icon at bounding box center [1015, 55] width 12 height 12
